Goal: Task Accomplishment & Management: Manage account settings

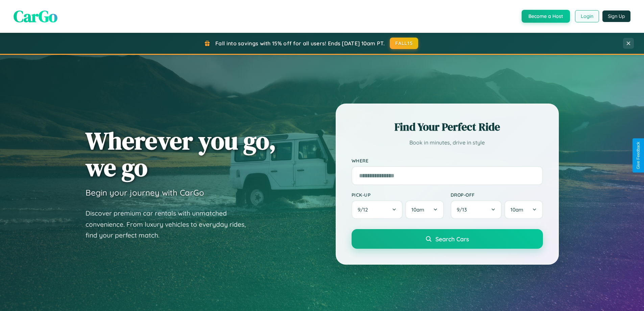
click at [586, 16] on button "Login" at bounding box center [587, 16] width 24 height 12
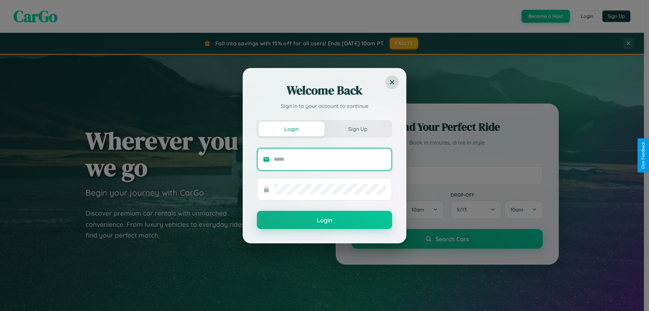
click at [330, 159] on input "text" at bounding box center [330, 159] width 112 height 11
type input "**********"
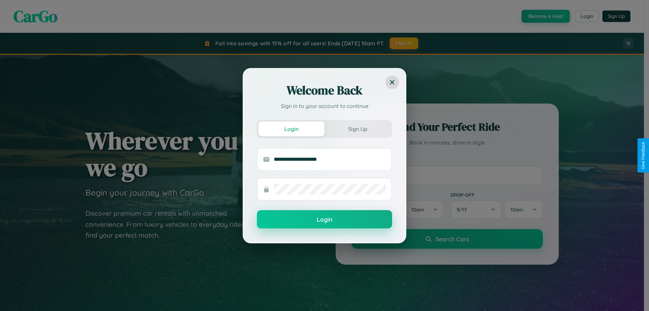
click at [324, 219] on button "Login" at bounding box center [324, 219] width 135 height 18
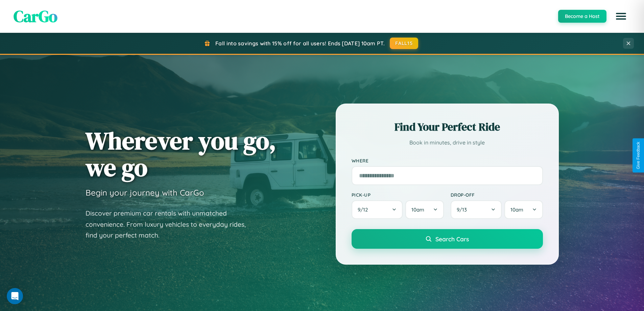
scroll to position [1300, 0]
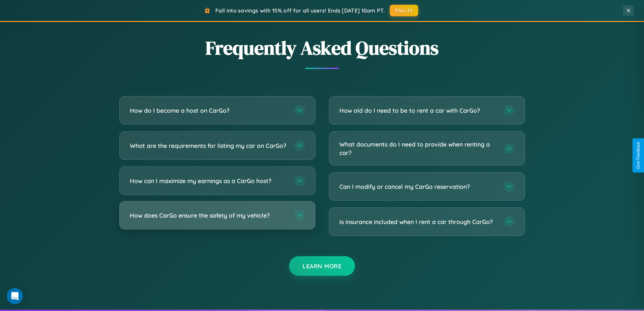
click at [217, 219] on h3 "How does CarGo ensure the safety of my vehicle?" at bounding box center [208, 215] width 157 height 8
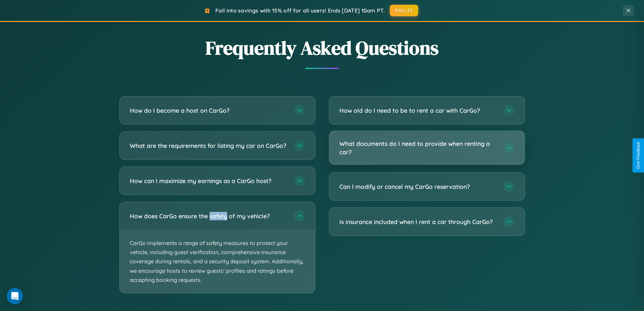
click at [426, 148] on h3 "What documents do I need to provide when renting a car?" at bounding box center [417, 147] width 157 height 17
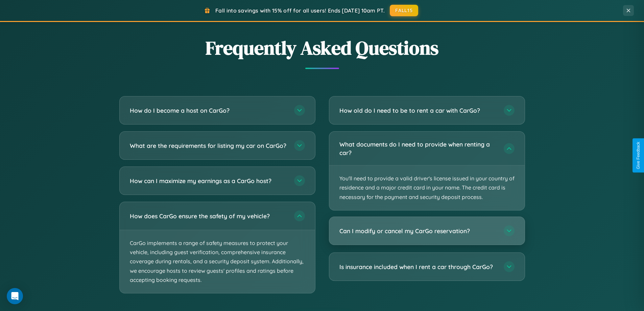
click at [426, 231] on h3 "Can I modify or cancel my CarGo reservation?" at bounding box center [417, 230] width 157 height 8
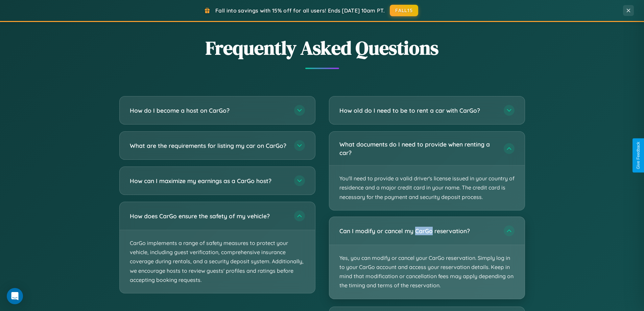
click at [426, 257] on p "Yes, you can modify or cancel your CarGo reservation. Simply log in to your Car…" at bounding box center [426, 272] width 195 height 54
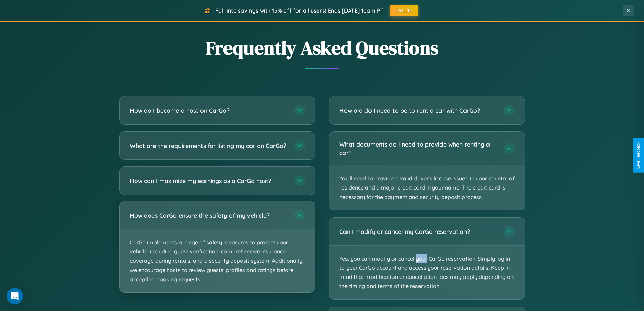
click at [217, 253] on p "CarGo implements a range of safety measures to protect your vehicle, including …" at bounding box center [217, 260] width 195 height 63
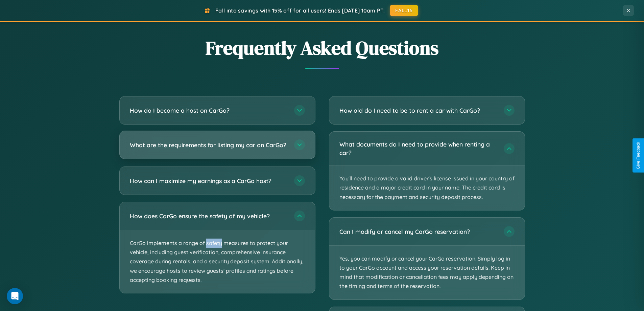
click at [217, 148] on h3 "What are the requirements for listing my car on CarGo?" at bounding box center [208, 145] width 157 height 8
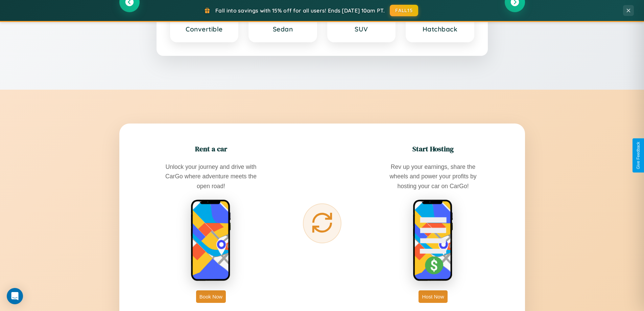
scroll to position [0, 0]
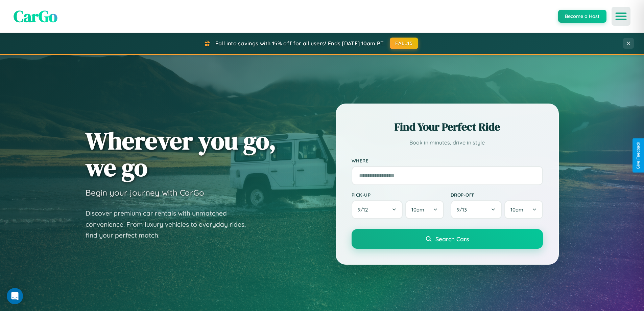
click at [621, 16] on icon "Open menu" at bounding box center [621, 16] width 10 height 6
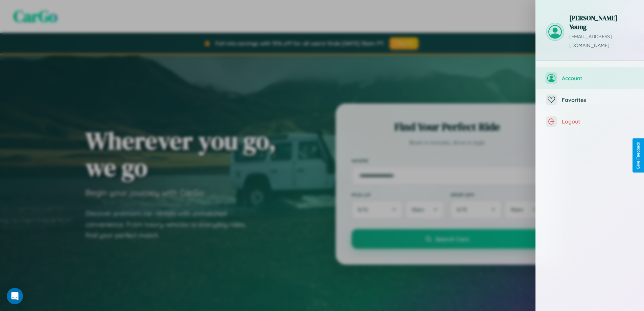
click at [590, 75] on span "Account" at bounding box center [598, 78] width 72 height 7
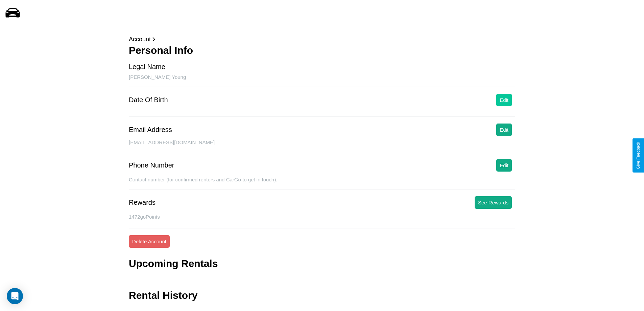
click at [504, 100] on button "Edit" at bounding box center [504, 100] width 16 height 13
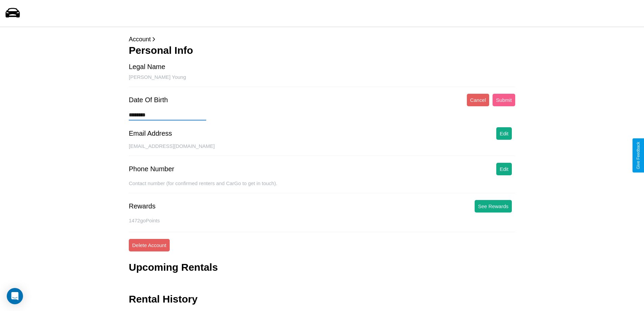
type input "*********"
